Goal: Transaction & Acquisition: Subscribe to service/newsletter

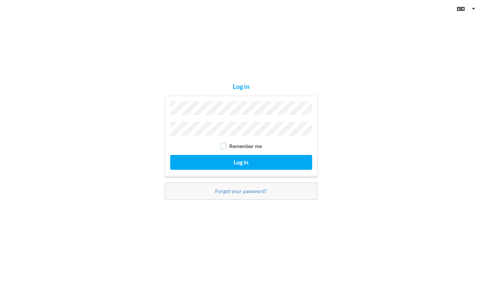
click at [174, 145] on div "Remember me" at bounding box center [241, 145] width 142 height 7
click at [224, 146] on input "checkbox" at bounding box center [223, 146] width 6 height 6
checkbox input "true"
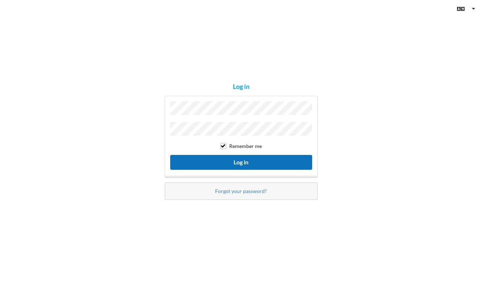
click at [247, 160] on button "Log in" at bounding box center [241, 162] width 142 height 15
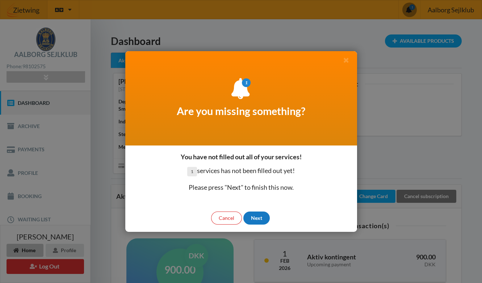
click at [254, 217] on div "Next" at bounding box center [256, 217] width 26 height 13
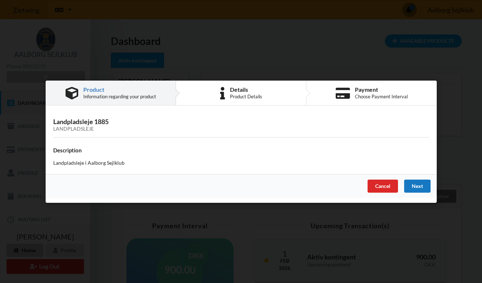
click at [306, 186] on div "Next" at bounding box center [417, 185] width 26 height 13
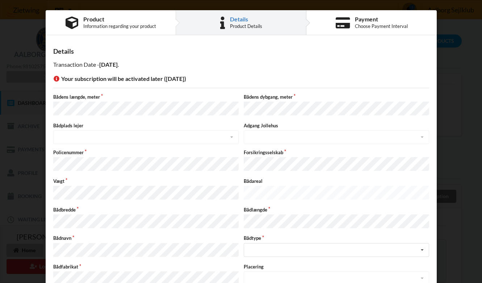
click at [83, 150] on label "Policenummer" at bounding box center [145, 152] width 185 height 7
click at [63, 151] on label "Policenummer" at bounding box center [145, 152] width 185 height 7
copy label "Policenummer"
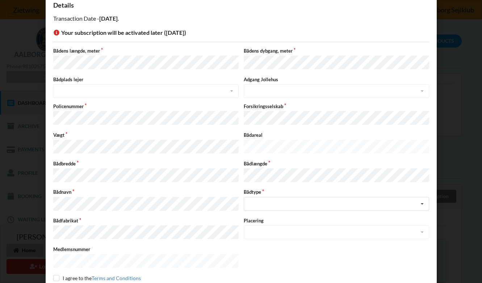
scroll to position [42, 0]
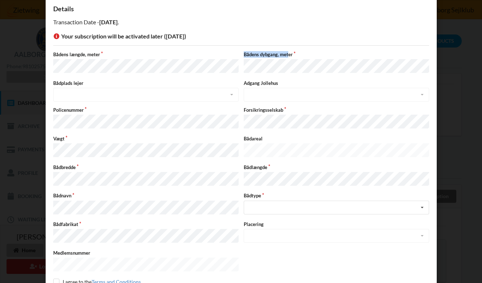
drag, startPoint x: 241, startPoint y: 54, endPoint x: 286, endPoint y: 54, distance: 44.9
click at [286, 54] on div "Bådens dybgang, meter" at bounding box center [336, 63] width 191 height 24
click at [251, 109] on label "Forsikringsselskab" at bounding box center [336, 109] width 185 height 7
copy label "Forsikringsselskab"
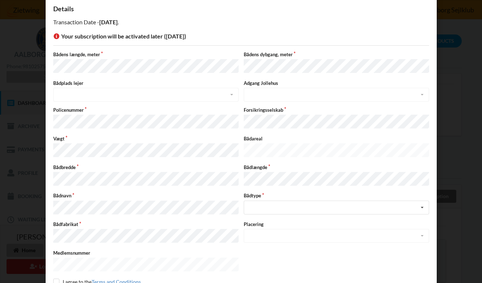
click at [253, 164] on label "Bådlængde" at bounding box center [336, 167] width 185 height 7
copy label "Bådlængde"
click at [264, 200] on div "Intet valgt Sejlbåd Motorbåd Motorsejler Jolle Andet" at bounding box center [336, 207] width 185 height 14
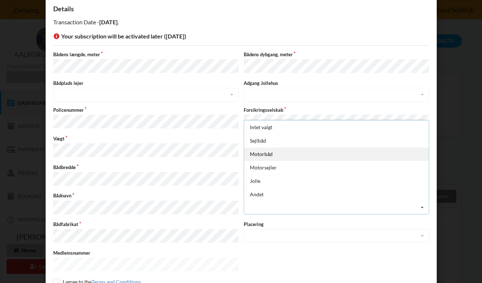
click at [258, 149] on div "Motorbåd" at bounding box center [336, 153] width 185 height 13
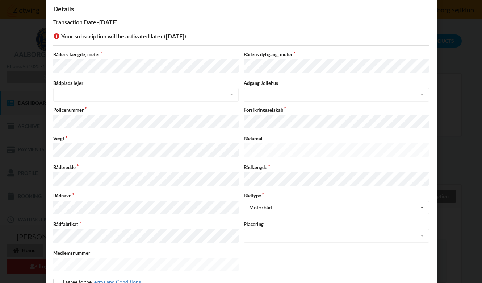
click at [258, 229] on div "Placering Intet valgt Øst Vest Syd" at bounding box center [336, 233] width 191 height 24
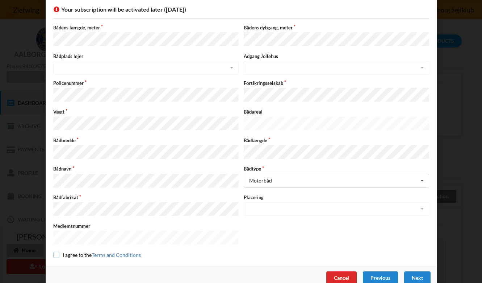
click at [55, 251] on input "checkbox" at bounding box center [56, 254] width 6 height 6
checkbox input "true"
click at [306, 271] on div "Next" at bounding box center [417, 277] width 26 height 13
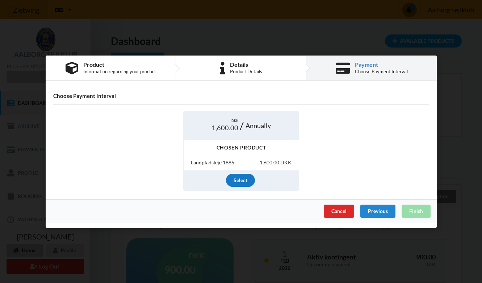
click at [237, 181] on div "Select" at bounding box center [240, 180] width 29 height 13
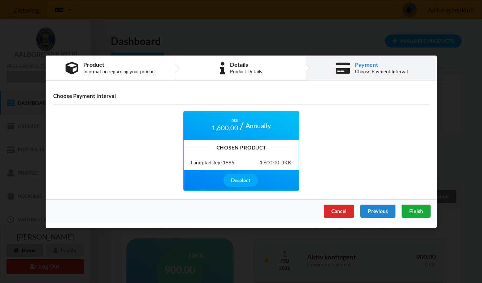
click at [306, 209] on span "Finish" at bounding box center [416, 210] width 14 height 6
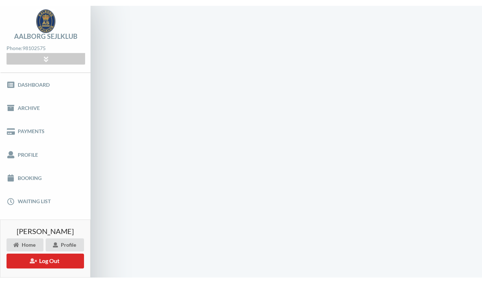
scroll to position [0, 0]
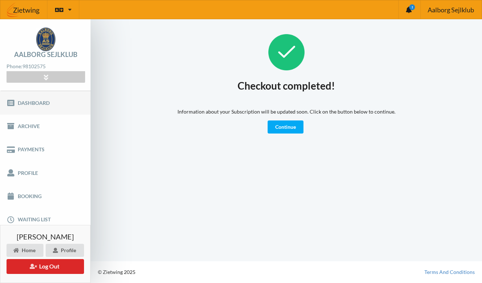
click at [24, 100] on link "Dashboard" at bounding box center [45, 102] width 91 height 23
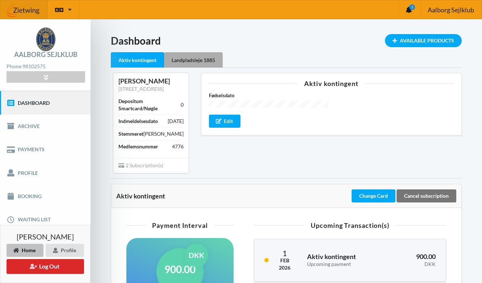
click at [193, 62] on div "Landpladsleje 1885" at bounding box center [193, 59] width 59 height 15
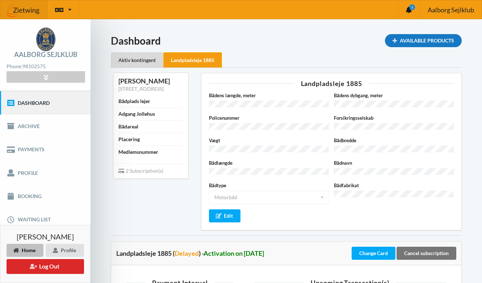
click at [306, 39] on div "Available Products" at bounding box center [423, 40] width 77 height 13
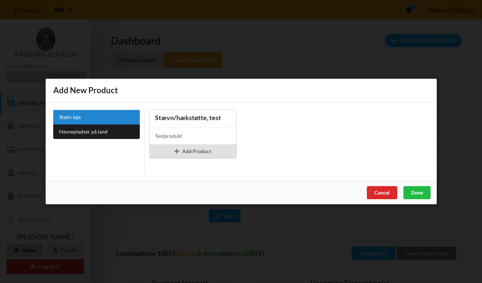
click at [169, 124] on div "Stævn/hækstøtte, test" at bounding box center [193, 118] width 86 height 17
click at [169, 128] on div "Testprodukt" at bounding box center [193, 136] width 86 height 18
click at [189, 150] on div "Add Product" at bounding box center [192, 151] width 87 height 13
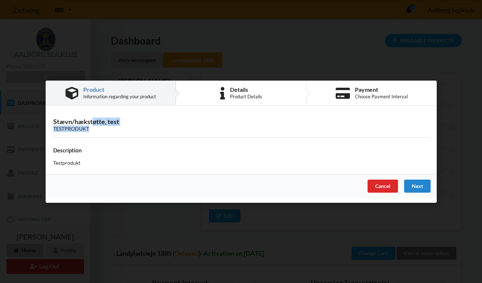
drag, startPoint x: 54, startPoint y: 122, endPoint x: 124, endPoint y: 127, distance: 70.1
click at [124, 127] on h3 "Stævn/hækstøtte, test Testprodukt" at bounding box center [241, 124] width 376 height 14
copy h3 "Stævn/hækstøtte, test Testprodukt"
click at [306, 182] on div "Next" at bounding box center [417, 185] width 26 height 13
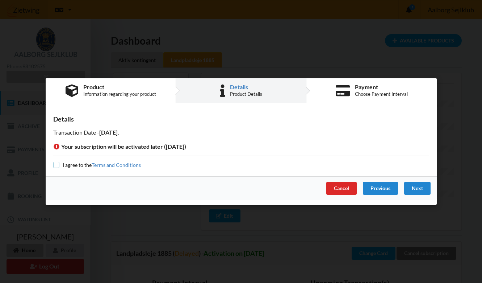
click at [56, 164] on input "checkbox" at bounding box center [56, 165] width 6 height 6
checkbox input "true"
click at [306, 184] on div "Next" at bounding box center [417, 187] width 26 height 13
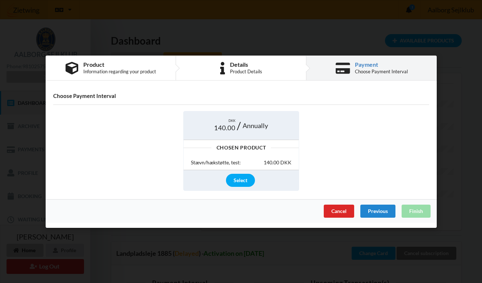
click at [238, 159] on div "Stævn/hækstøtte, test:" at bounding box center [216, 162] width 50 height 7
click at [239, 179] on div "Select" at bounding box center [240, 180] width 29 height 13
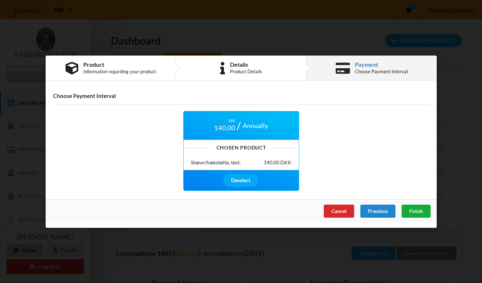
click at [306, 208] on span "Finish" at bounding box center [416, 210] width 14 height 6
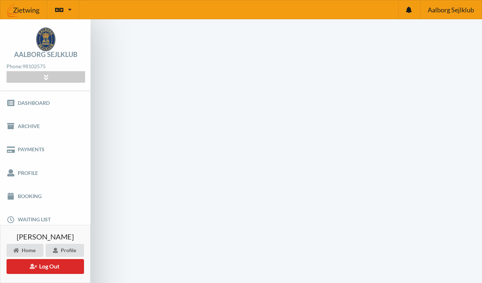
scroll to position [34, 0]
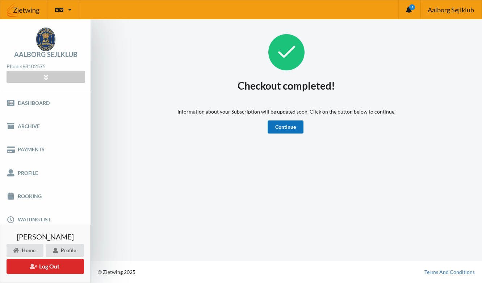
click at [294, 128] on link "Continue" at bounding box center [286, 126] width 36 height 13
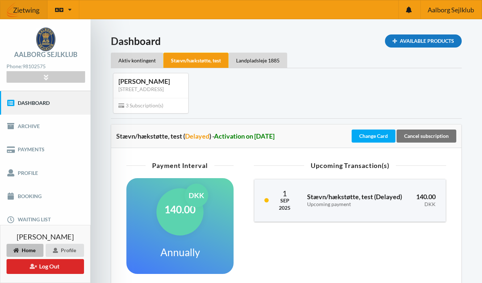
click at [415, 38] on div "Available Products" at bounding box center [423, 40] width 77 height 13
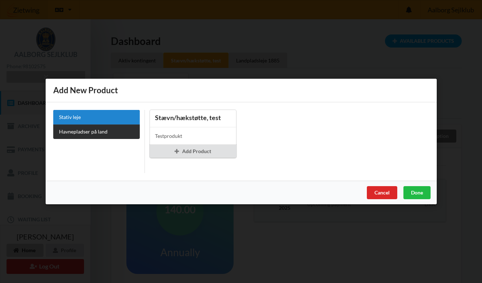
click at [76, 129] on link "Havnepladser på land" at bounding box center [96, 131] width 87 height 14
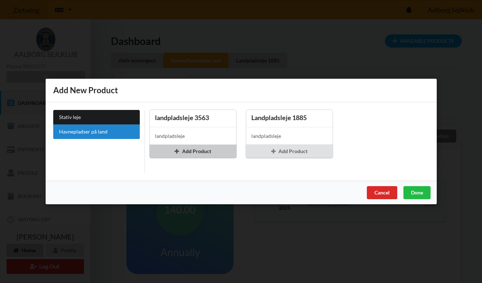
click at [194, 149] on div "Add Product" at bounding box center [192, 151] width 87 height 13
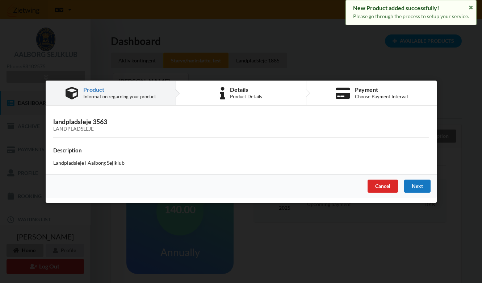
click at [417, 185] on div "Next" at bounding box center [417, 185] width 26 height 13
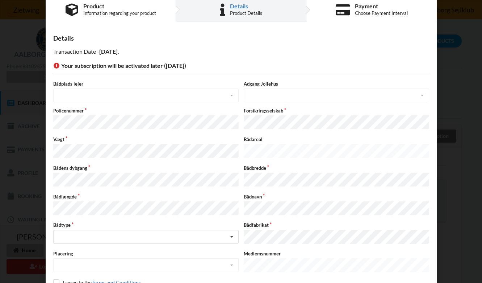
scroll to position [42, 0]
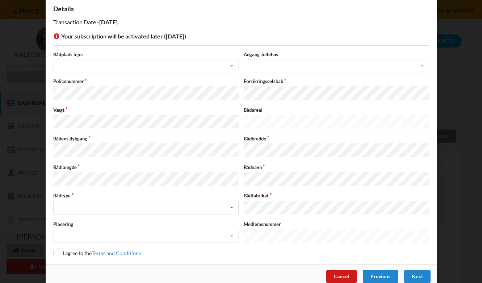
click at [342, 270] on div "Cancel" at bounding box center [341, 276] width 30 height 13
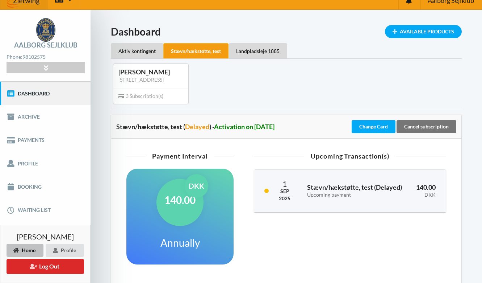
scroll to position [3, 0]
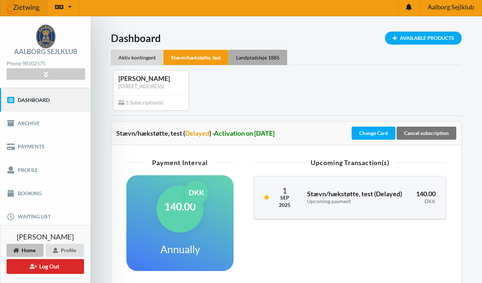
click at [262, 54] on div "Landpladsleje 1885" at bounding box center [258, 57] width 59 height 15
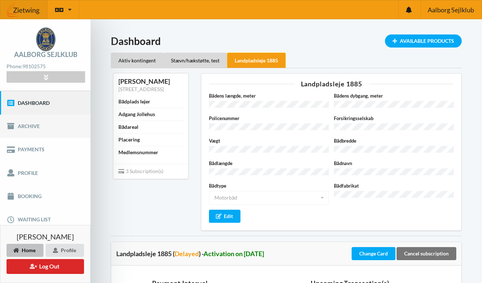
click at [25, 125] on link "Archive" at bounding box center [45, 125] width 91 height 23
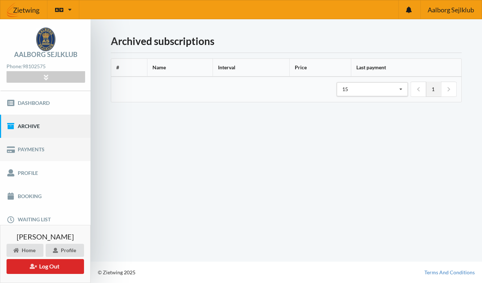
click at [24, 149] on link "Payments" at bounding box center [45, 149] width 91 height 23
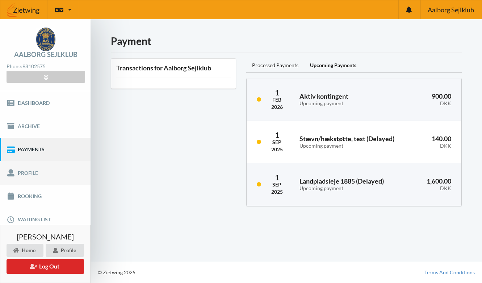
click at [32, 173] on link "Profile" at bounding box center [45, 172] width 91 height 23
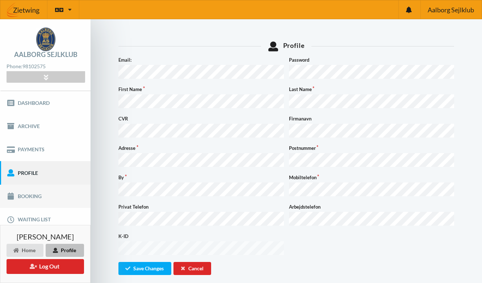
click at [31, 198] on link "Booking" at bounding box center [45, 195] width 91 height 23
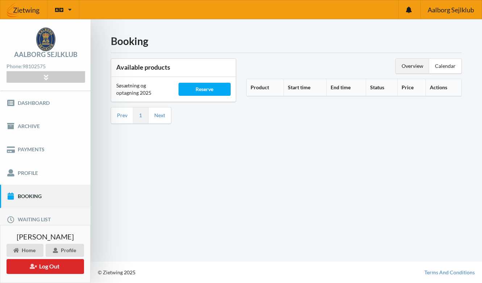
click at [30, 217] on link "Waiting list" at bounding box center [45, 219] width 91 height 23
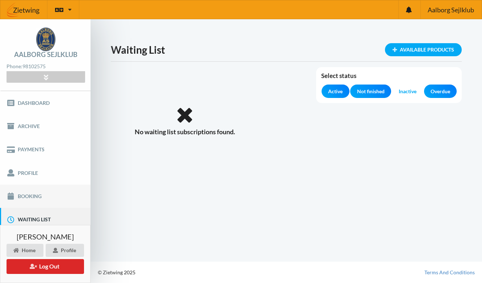
click at [29, 200] on link "Booking" at bounding box center [45, 195] width 91 height 23
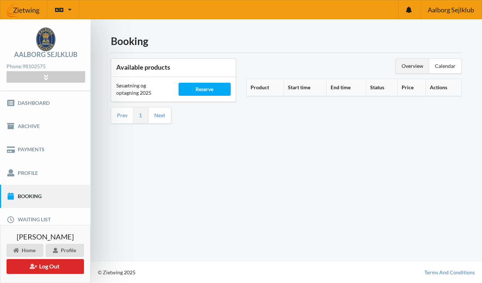
drag, startPoint x: 116, startPoint y: 86, endPoint x: 152, endPoint y: 91, distance: 36.2
click at [152, 91] on div "Søsætning og optagning 2025" at bounding box center [142, 89] width 62 height 25
copy div "Søsætning og optagning 2025"
click at [179, 114] on div "Available products Søsætning og optagning 2025 Reserve Prev 1 Next" at bounding box center [173, 90] width 135 height 75
click at [25, 174] on link "Profile" at bounding box center [45, 172] width 91 height 23
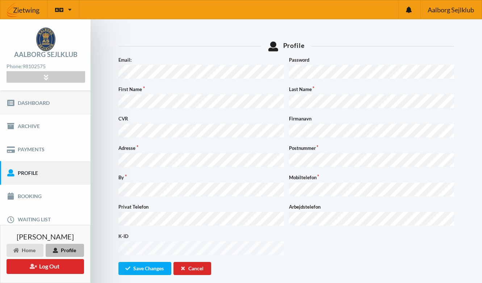
click at [32, 104] on link "Dashboard" at bounding box center [45, 102] width 91 height 23
